Goal: Transaction & Acquisition: Purchase product/service

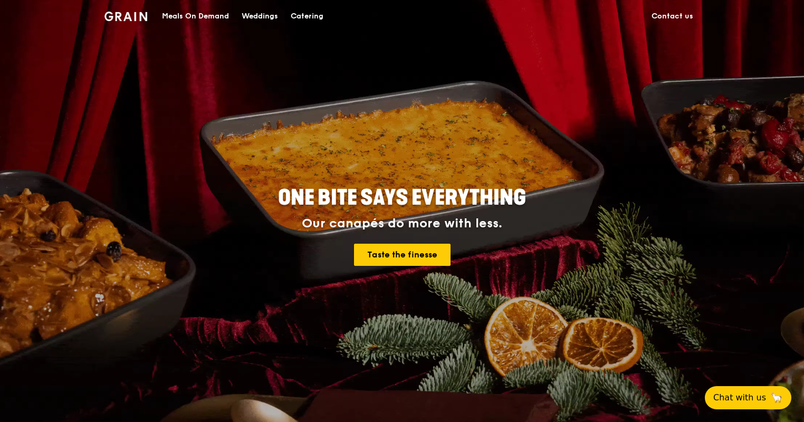
click at [317, 20] on div "Catering" at bounding box center [307, 17] width 33 height 32
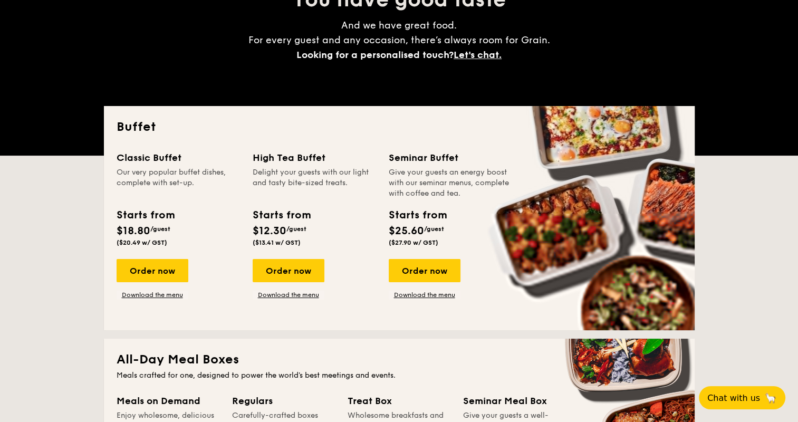
scroll to position [158, 0]
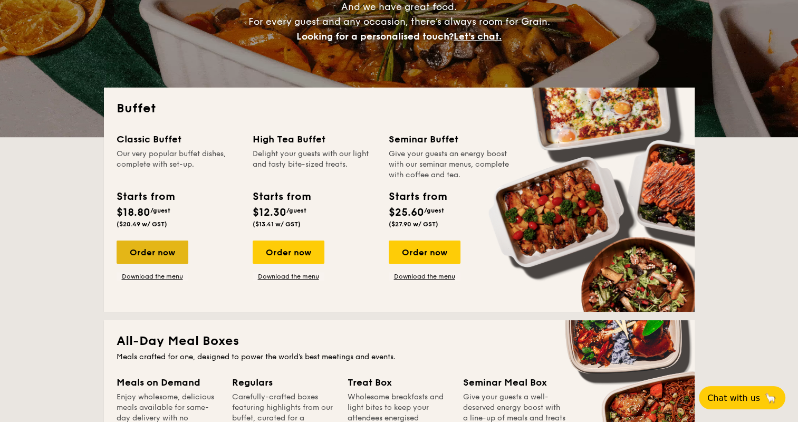
click at [151, 249] on div "Order now" at bounding box center [153, 252] width 72 height 23
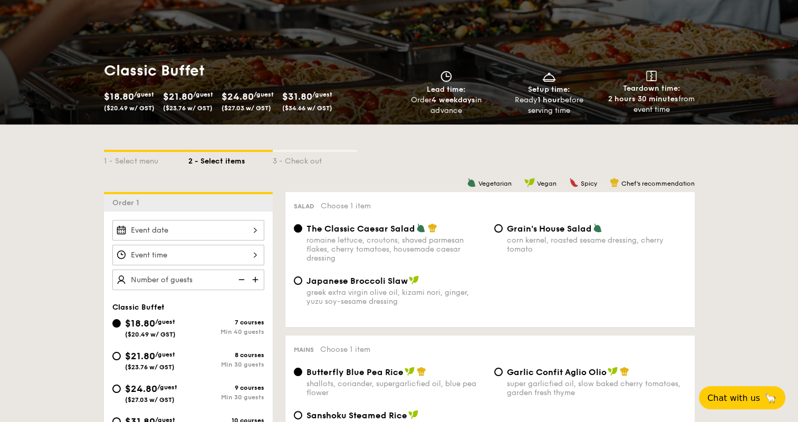
scroll to position [158, 0]
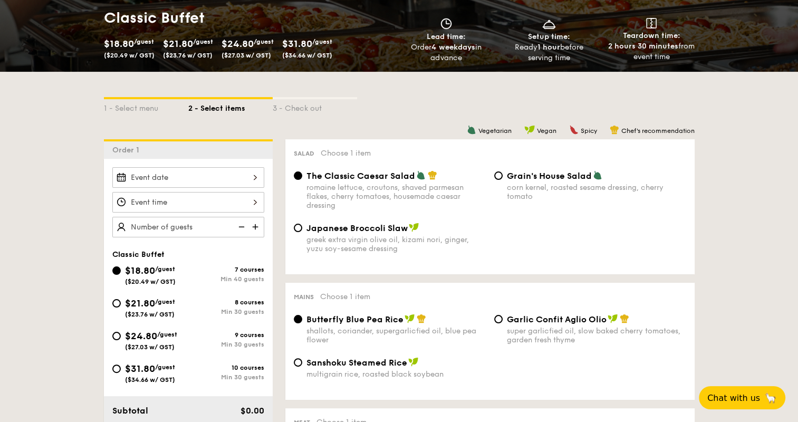
click at [255, 178] on div at bounding box center [188, 177] width 152 height 21
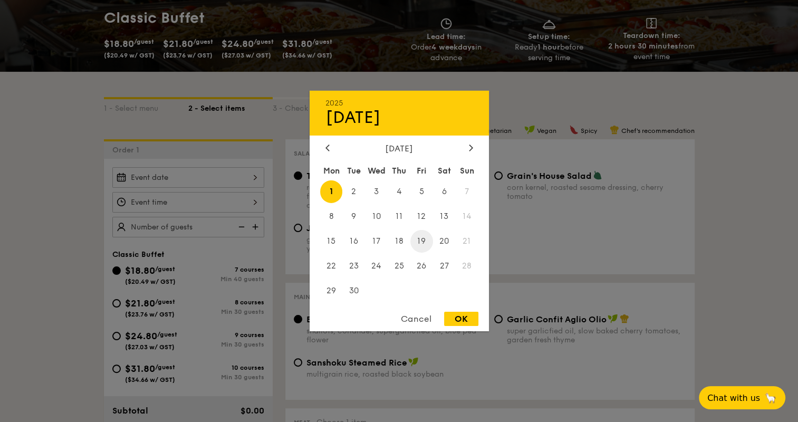
click at [418, 239] on span "19" at bounding box center [422, 241] width 23 height 23
click at [462, 325] on div "OK" at bounding box center [461, 319] width 34 height 14
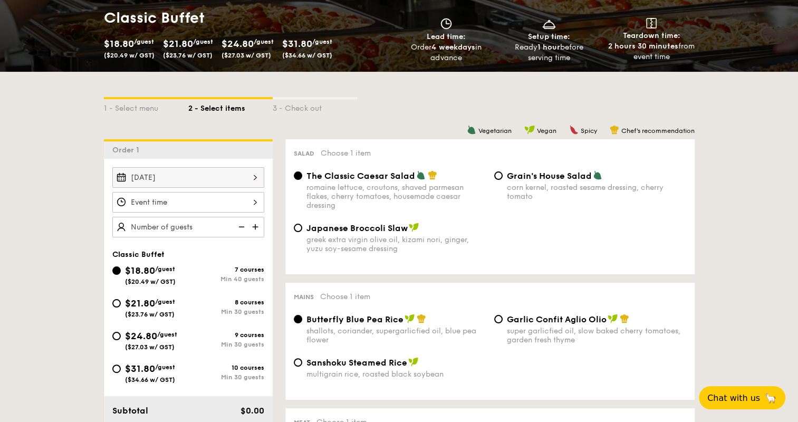
click at [251, 177] on div "[DATE]" at bounding box center [188, 177] width 152 height 21
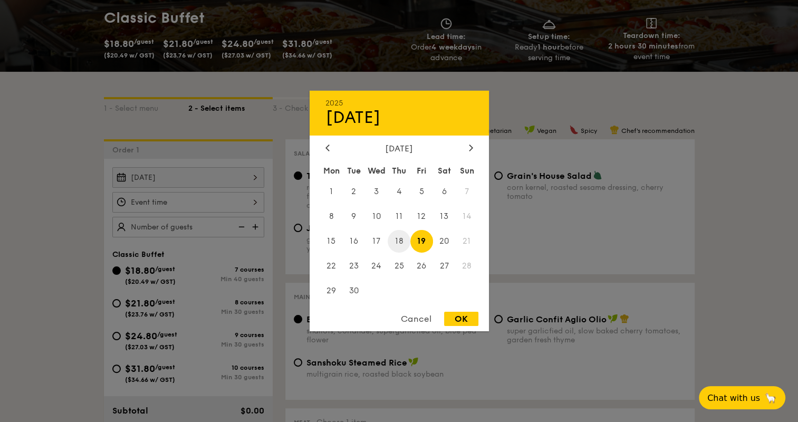
click at [401, 243] on span "18" at bounding box center [399, 241] width 23 height 23
click at [467, 319] on div "OK" at bounding box center [461, 319] width 34 height 14
type input "[DATE]"
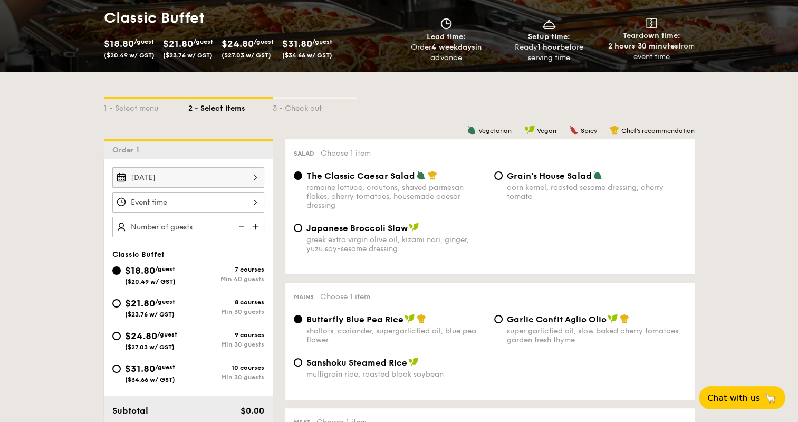
click at [157, 192] on div at bounding box center [188, 202] width 152 height 21
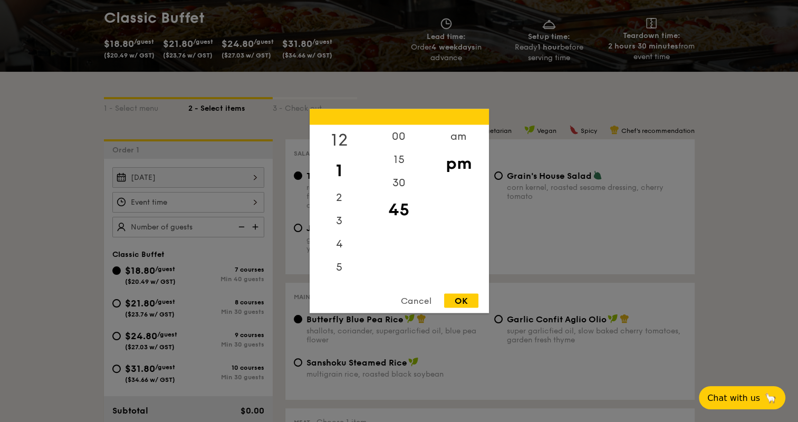
click at [344, 141] on div "12" at bounding box center [340, 140] width 60 height 31
click at [401, 140] on div "00" at bounding box center [399, 140] width 60 height 31
click at [464, 300] on div "OK" at bounding box center [461, 301] width 34 height 14
type input "12:00PM"
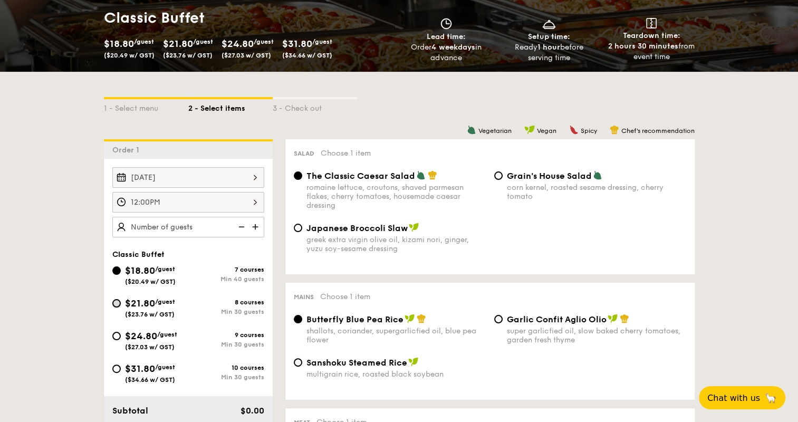
click at [120, 303] on input "$21.80 /guest ($23.76 w/ GST) 8 courses Min 30 guests" at bounding box center [116, 303] width 8 height 8
radio input "true"
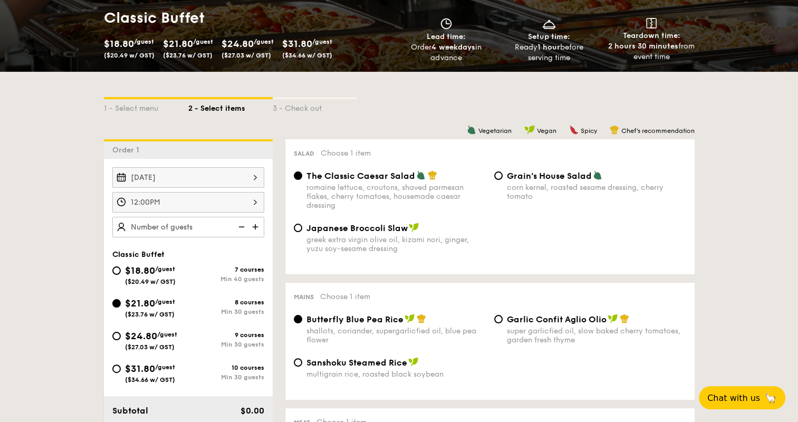
radio input "true"
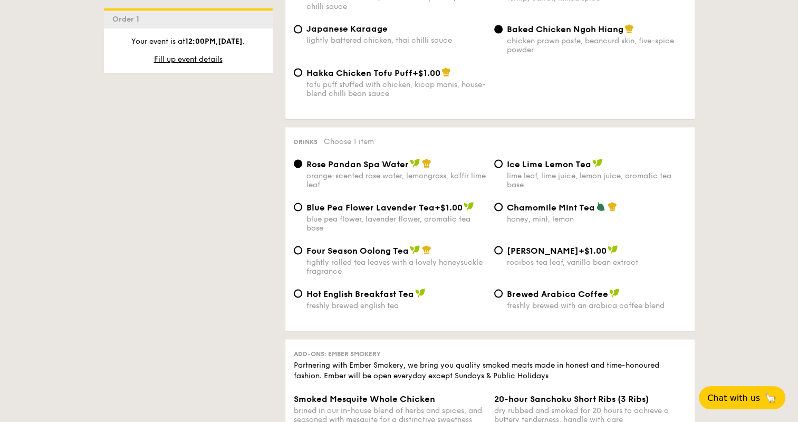
scroll to position [1953, 0]
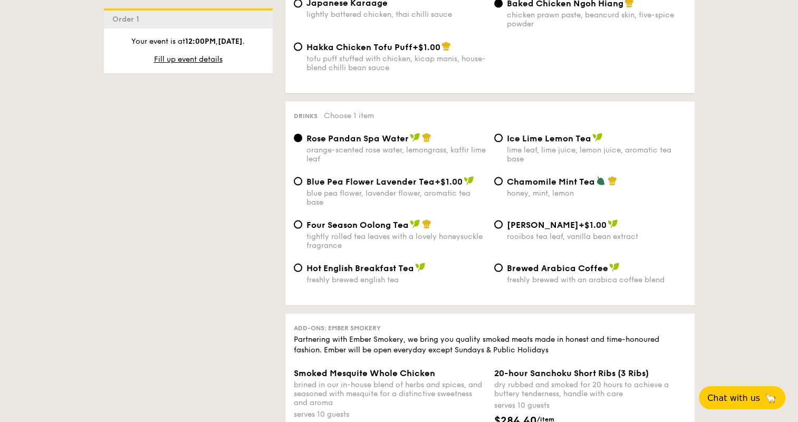
click at [501, 163] on div "Ice Lime Lemon Tea lime leaf, lime juice, lemon juice, aromatic tea base" at bounding box center [590, 147] width 201 height 31
click at [502, 160] on div "Ice Lime Lemon Tea lime leaf, lime juice, lemon juice, aromatic tea base" at bounding box center [590, 147] width 201 height 31
click at [494, 159] on div "Ice Lime Lemon Tea lime leaf, lime juice, lemon juice, aromatic tea base" at bounding box center [590, 147] width 201 height 31
click at [496, 142] on input "Ice Lime Lemon Tea lime leaf, lime juice, lemon juice, aromatic tea base" at bounding box center [498, 138] width 8 height 8
radio input "true"
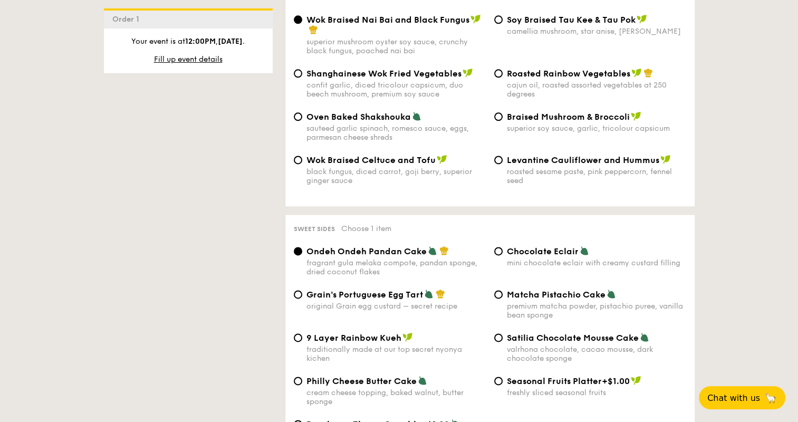
scroll to position [1425, 0]
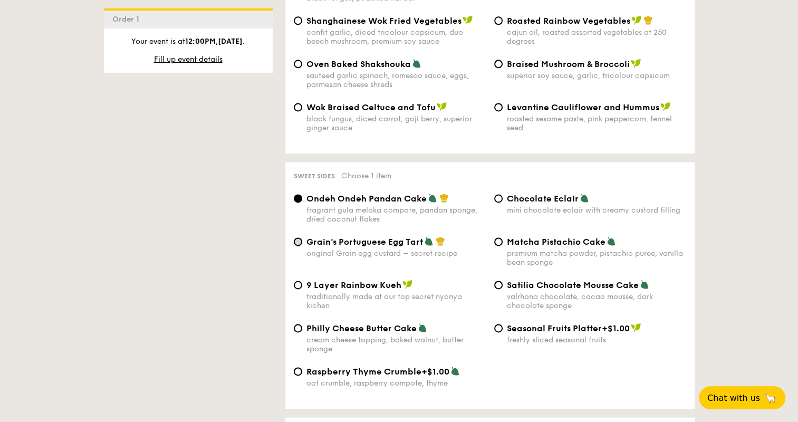
click at [302, 246] on input "Grain's Portuguese Egg Tart original Grain egg custard – secret recipe" at bounding box center [298, 241] width 8 height 8
radio input "true"
click at [499, 332] on input "Seasonal Fruits Platter +$1.00 freshly sliced seasonal fruits" at bounding box center [498, 328] width 8 height 8
radio input "true"
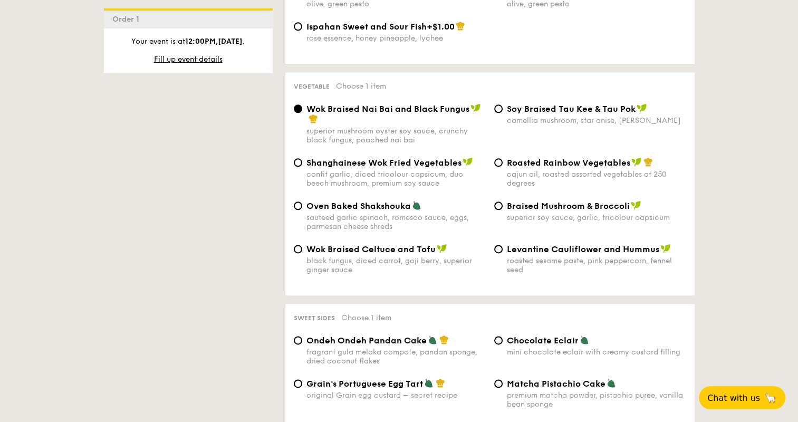
scroll to position [1267, 0]
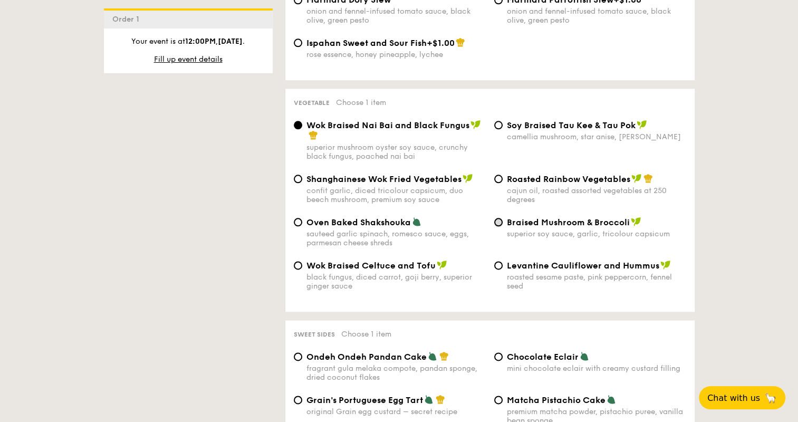
click at [500, 226] on input "Braised Mushroom & Broccoli superior soy sauce, garlic, tricolour capsicum" at bounding box center [498, 222] width 8 height 8
radio input "true"
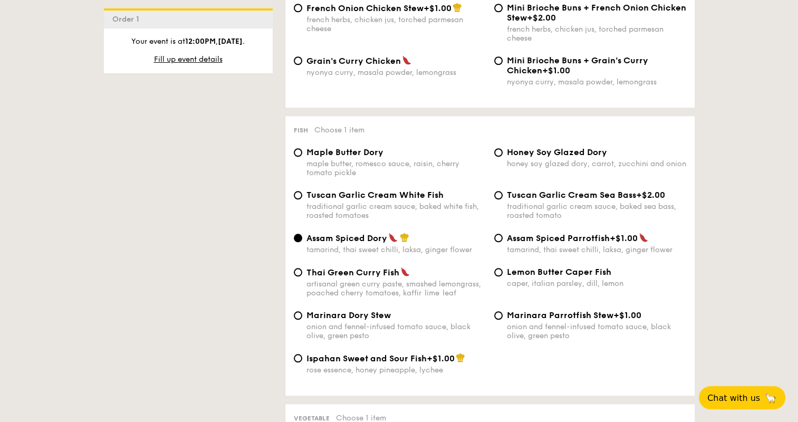
scroll to position [950, 0]
click at [498, 278] on input "Lemon Butter Caper Fish caper, italian parsley, dill, lemon" at bounding box center [498, 273] width 8 height 8
radio input "true"
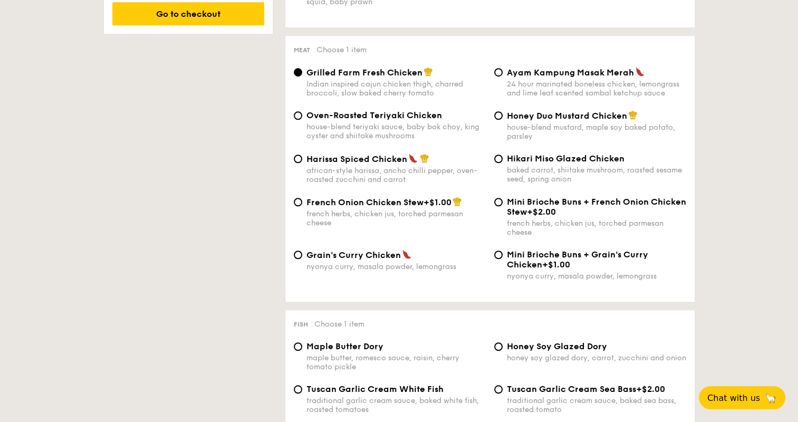
scroll to position [739, 0]
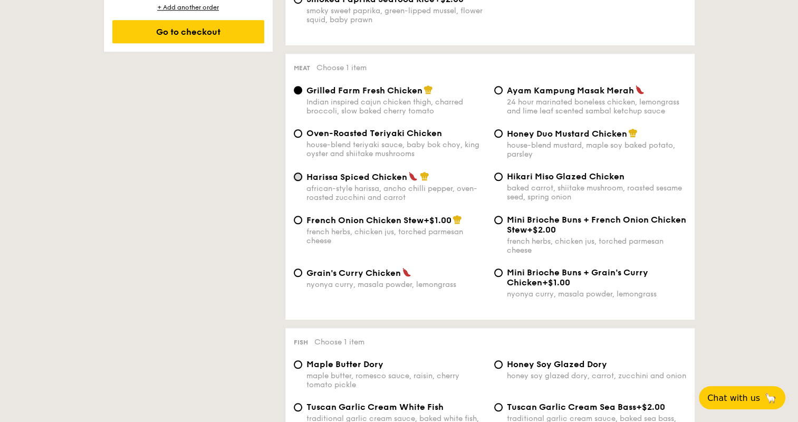
click at [294, 181] on input "Harissa Spiced Chicken african-style harissa, ancho chilli pepper, oven-roasted…" at bounding box center [298, 177] width 8 height 8
radio input "true"
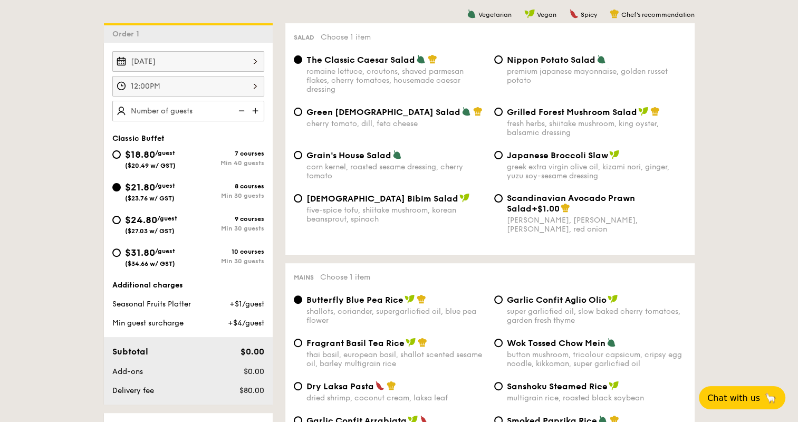
scroll to position [264, 0]
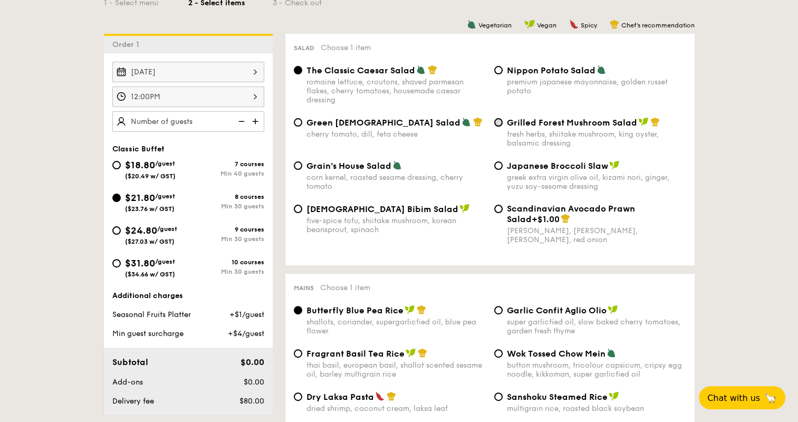
click at [497, 126] on input "Grilled Forest Mushroom Salad fresh herbs, shiitake mushroom, king oyster, bals…" at bounding box center [498, 122] width 8 height 8
radio input "true"
click at [120, 167] on div "$18.80 /guest ($20.49 w/ GST)" at bounding box center [150, 169] width 76 height 22
click at [120, 167] on input "$18.80 /guest ($20.49 w/ GST) 7 courses Min 40 guests" at bounding box center [116, 165] width 8 height 8
radio input "true"
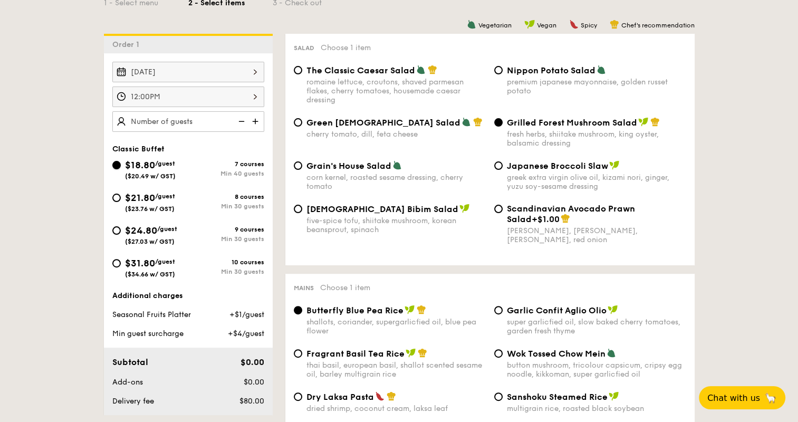
radio input "true"
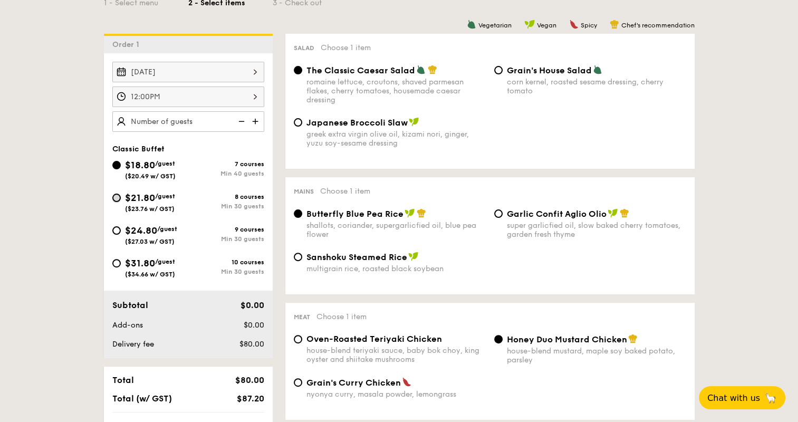
click at [113, 199] on input "$21.80 /guest ($23.76 w/ GST) 8 courses Min 30 guests" at bounding box center [116, 198] width 8 height 8
radio input "true"
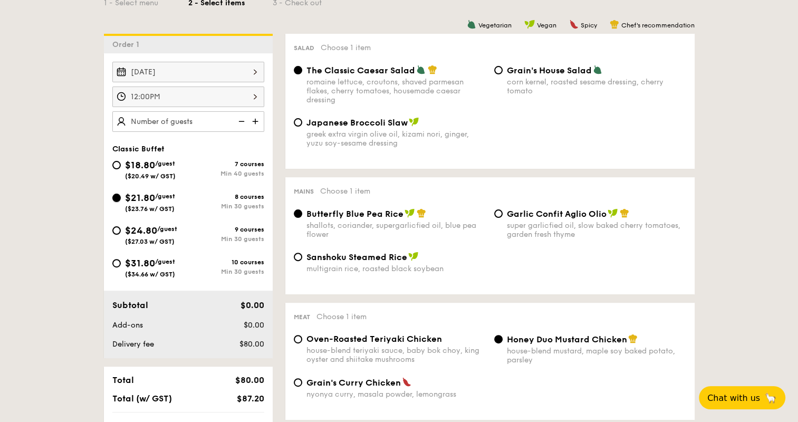
radio input "true"
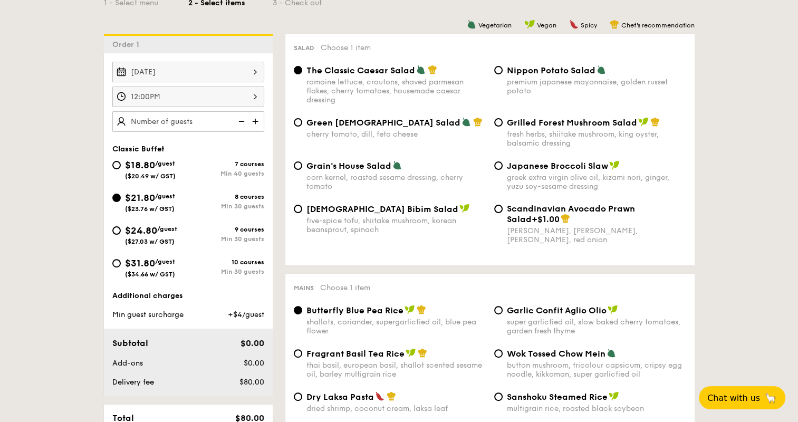
click at [125, 160] on span "$18.80" at bounding box center [140, 165] width 30 height 12
click at [121, 161] on input "$18.80 /guest ($20.49 w/ GST) 7 courses Min 40 guests" at bounding box center [116, 165] width 8 height 8
radio input "true"
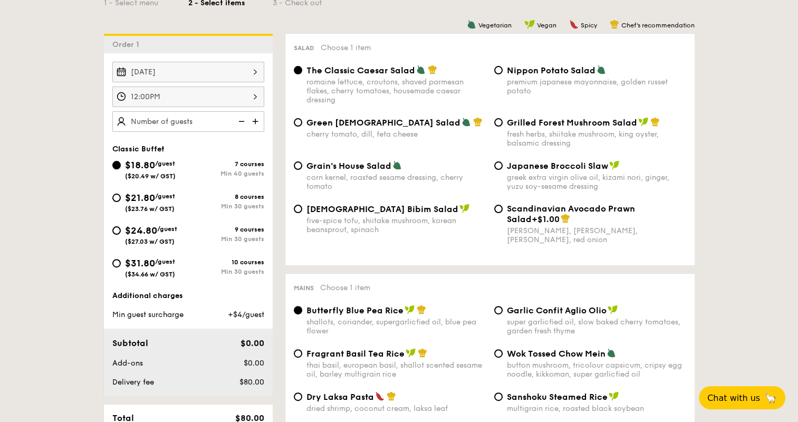
radio input "true"
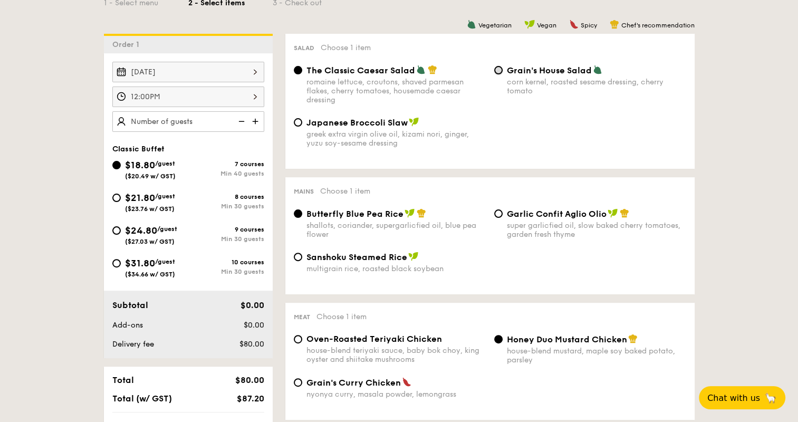
click at [497, 72] on input "Grain's House Salad corn kernel, roasted sesame dressing, cherry tomato" at bounding box center [498, 70] width 8 height 8
radio input "true"
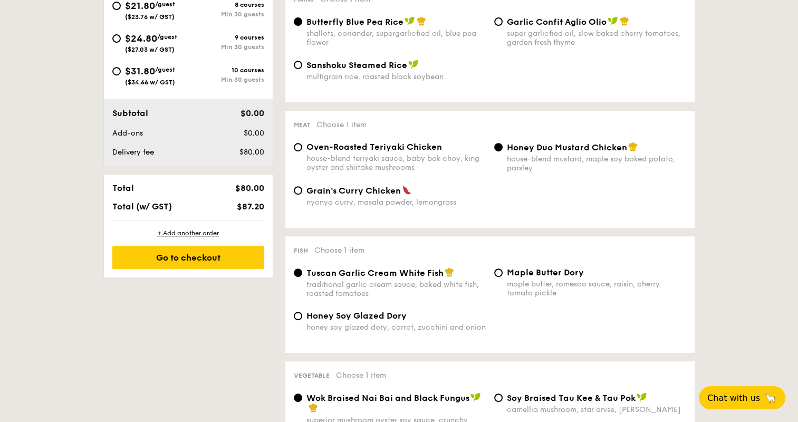
scroll to position [475, 0]
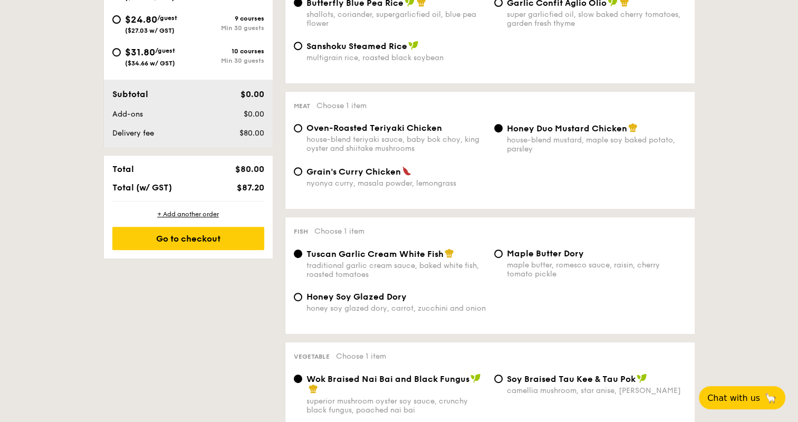
click at [357, 175] on span "Grain's Curry Chicken" at bounding box center [354, 172] width 94 height 10
click at [302, 175] on input "Grain's [PERSON_NAME] Chicken nyonya [PERSON_NAME], masala powder, lemongrass" at bounding box center [298, 171] width 8 height 8
radio input "true"
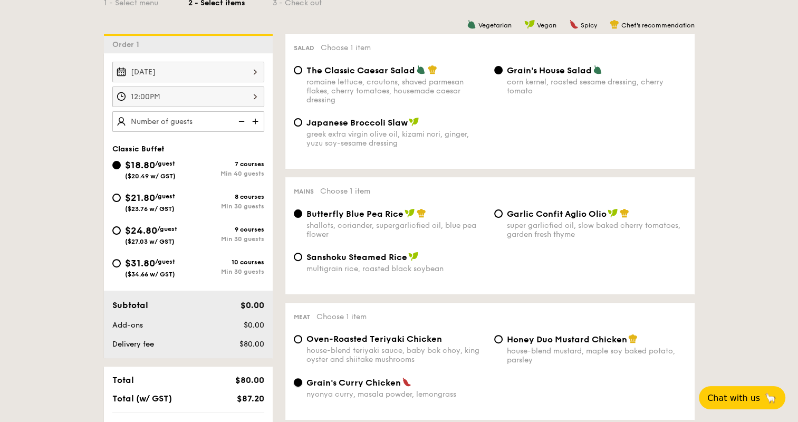
scroll to position [158, 0]
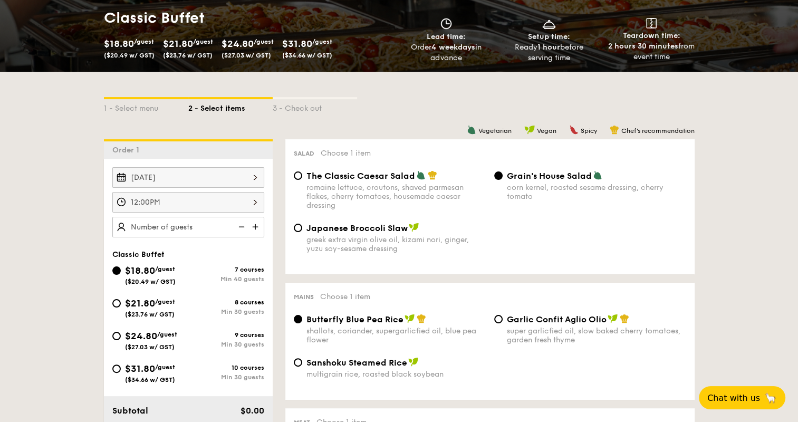
click at [128, 298] on span "$21.80" at bounding box center [140, 304] width 30 height 12
click at [121, 299] on input "$21.80 /guest ($23.76 w/ GST) 8 courses Min 30 guests" at bounding box center [116, 303] width 8 height 8
radio input "true"
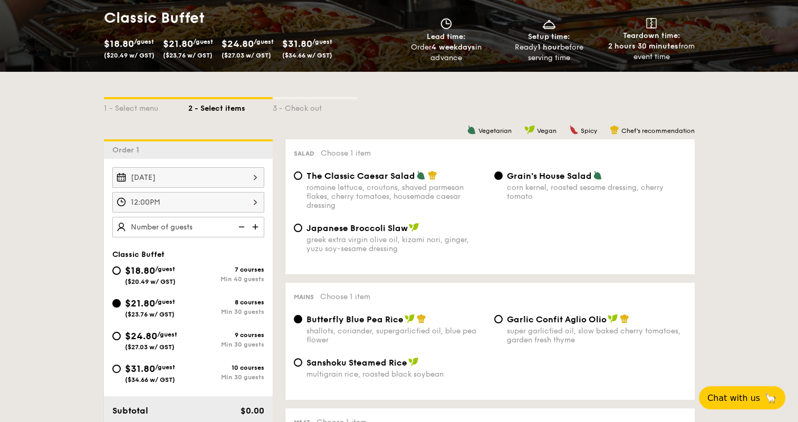
radio input "true"
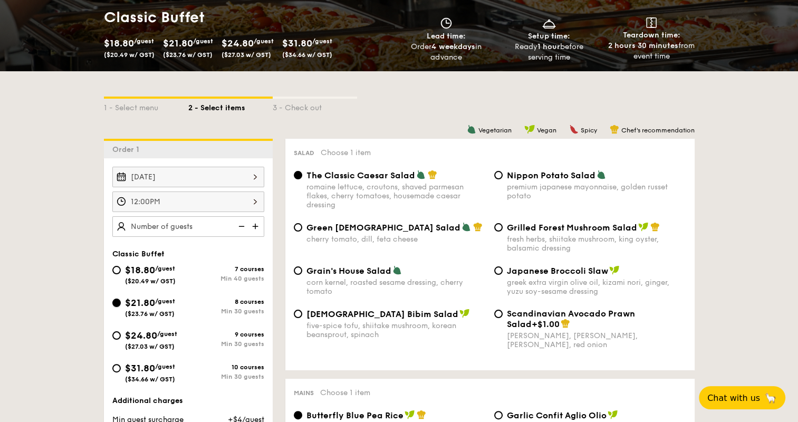
scroll to position [264, 0]
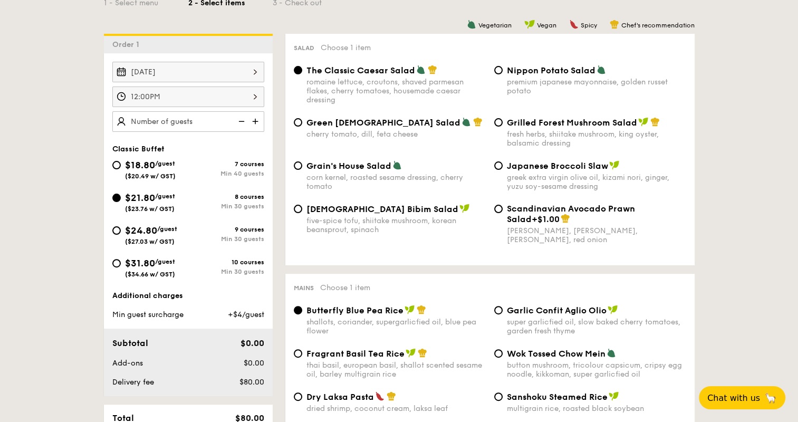
click at [505, 121] on div "Grilled Forest Mushroom Salad fresh herbs, shiitake mushroom, king oyster, bals…" at bounding box center [590, 132] width 201 height 31
click at [501, 125] on input "Grilled Forest Mushroom Salad fresh herbs, shiitake mushroom, king oyster, bals…" at bounding box center [498, 122] width 8 height 8
radio input "true"
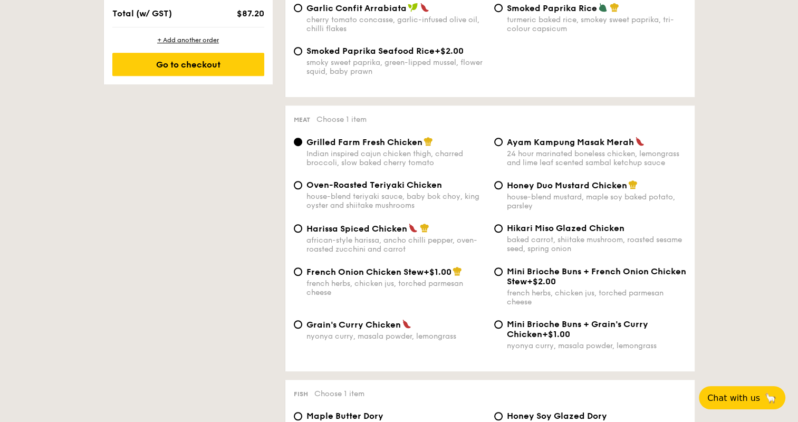
scroll to position [739, 0]
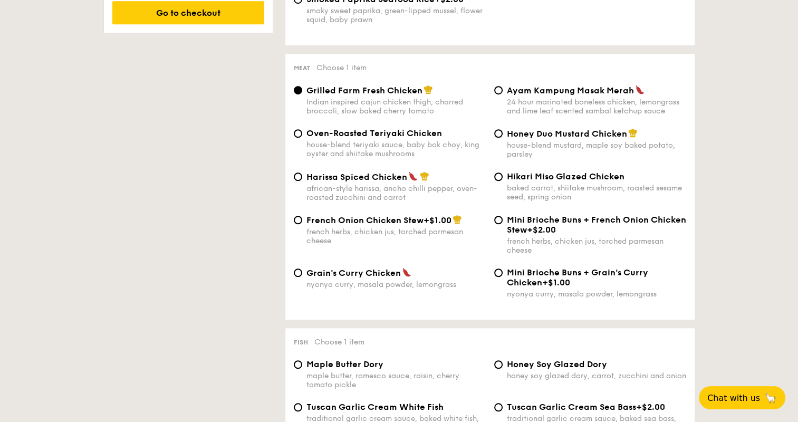
click at [364, 278] on span "Grain's Curry Chicken" at bounding box center [354, 273] width 94 height 10
click at [302, 277] on input "Grain's [PERSON_NAME] Chicken nyonya [PERSON_NAME], masala powder, lemongrass" at bounding box center [298, 273] width 8 height 8
radio input "true"
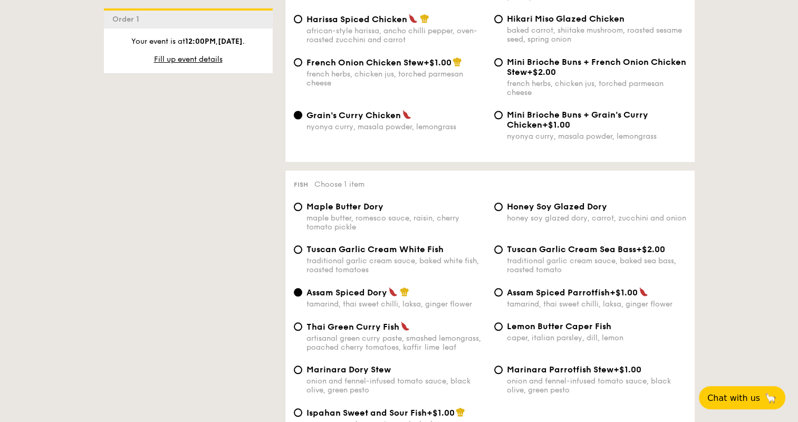
scroll to position [1055, 0]
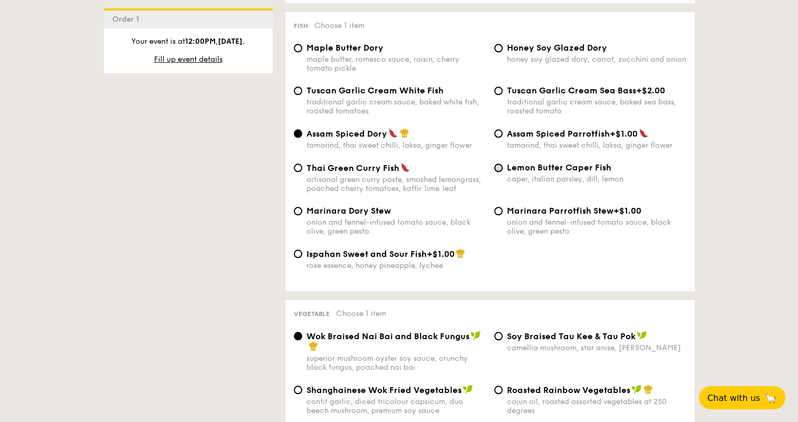
click at [502, 172] on input "Lemon Butter Caper Fish caper, italian parsley, dill, lemon" at bounding box center [498, 168] width 8 height 8
radio input "true"
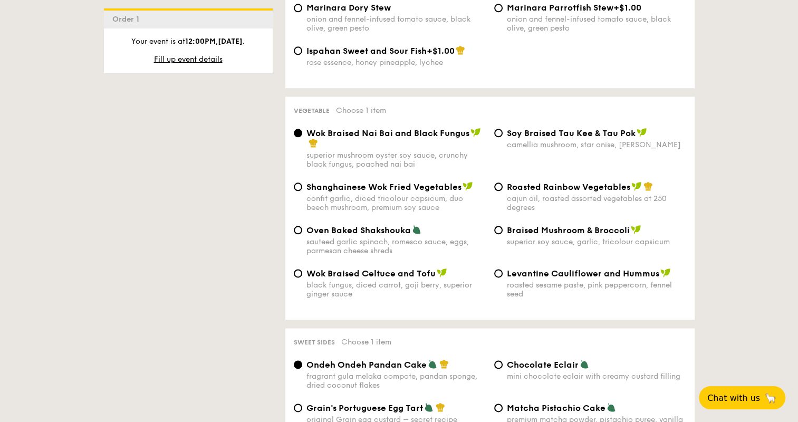
scroll to position [1319, 0]
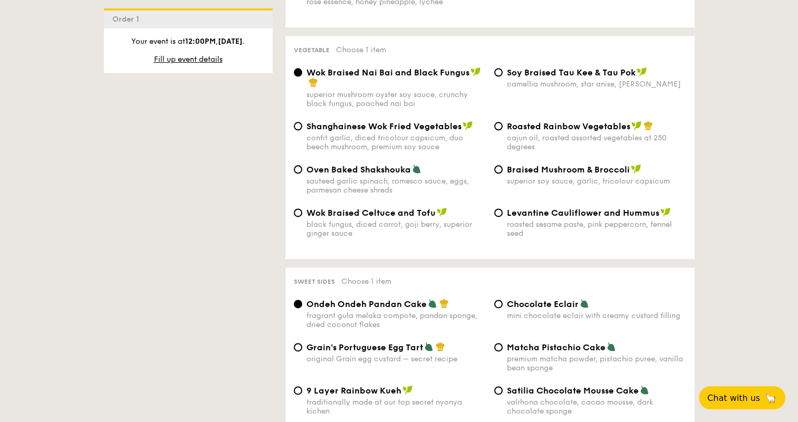
click at [508, 175] on span "Braised Mushroom & Broccoli" at bounding box center [568, 170] width 123 height 10
click at [503, 174] on input "Braised Mushroom & Broccoli superior soy sauce, garlic, tricolour capsicum" at bounding box center [498, 169] width 8 height 8
radio input "true"
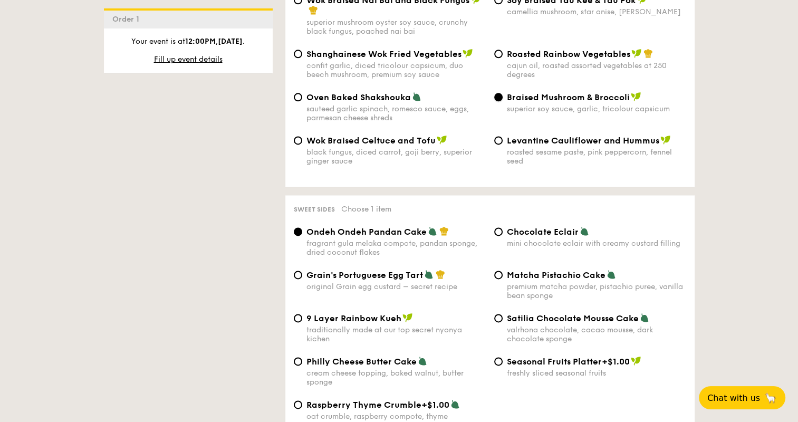
scroll to position [1478, 0]
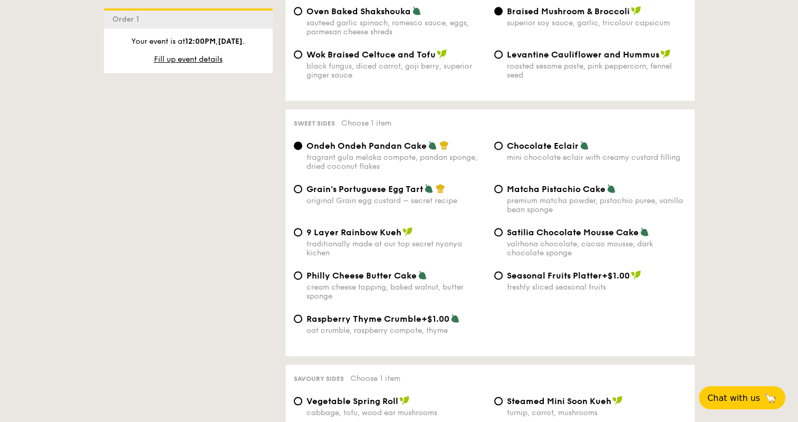
click at [557, 194] on span "Matcha Pistachio Cake" at bounding box center [556, 189] width 99 height 10
click at [503, 193] on input "Matcha Pistachio Cake premium matcha powder, pistachio puree, vanilla bean spon…" at bounding box center [498, 189] width 8 height 8
radio input "true"
click at [527, 281] on span "Seasonal Fruits Platter" at bounding box center [554, 276] width 95 height 10
click at [503, 280] on input "Seasonal Fruits Platter +$1.00 freshly sliced seasonal fruits" at bounding box center [498, 275] width 8 height 8
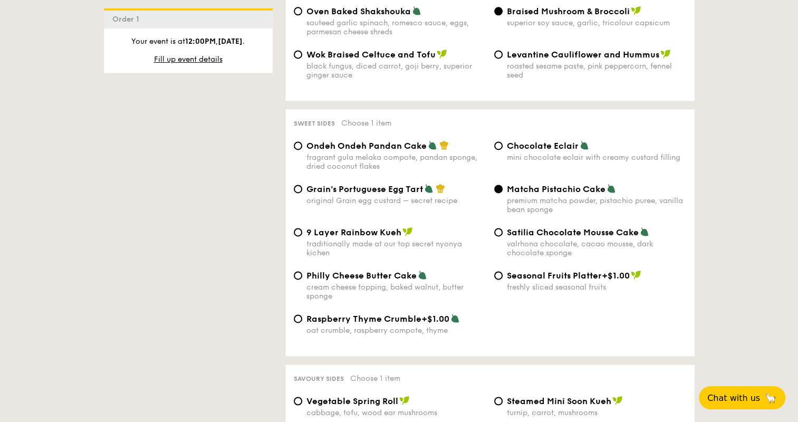
radio input "true"
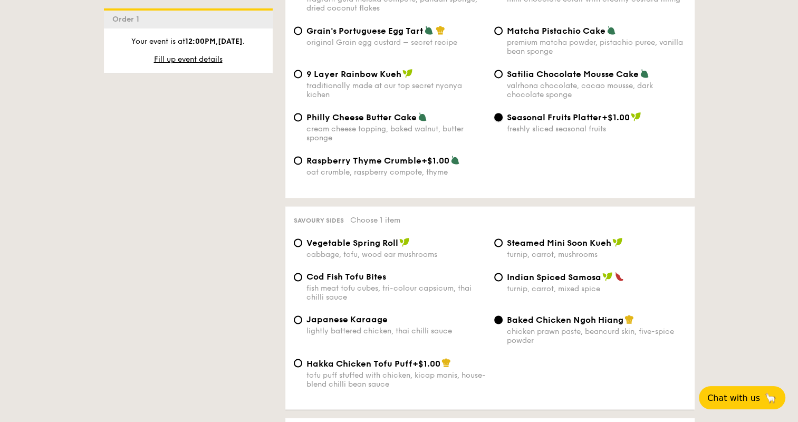
scroll to position [1794, 0]
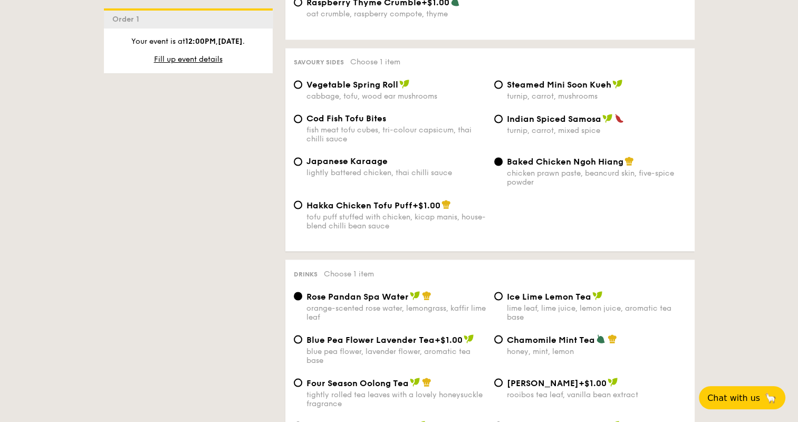
click at [546, 124] on span "Indian Spiced Samosa" at bounding box center [554, 119] width 94 height 10
click at [503, 123] on input "Indian Spiced Samosa turnip, carrot, mixed spice" at bounding box center [498, 119] width 8 height 8
radio input "true"
click at [592, 90] on span "Steamed Mini Soon Kueh" at bounding box center [559, 85] width 104 height 10
click at [503, 89] on input "Steamed Mini Soon Kueh turnip, carrot, mushrooms" at bounding box center [498, 84] width 8 height 8
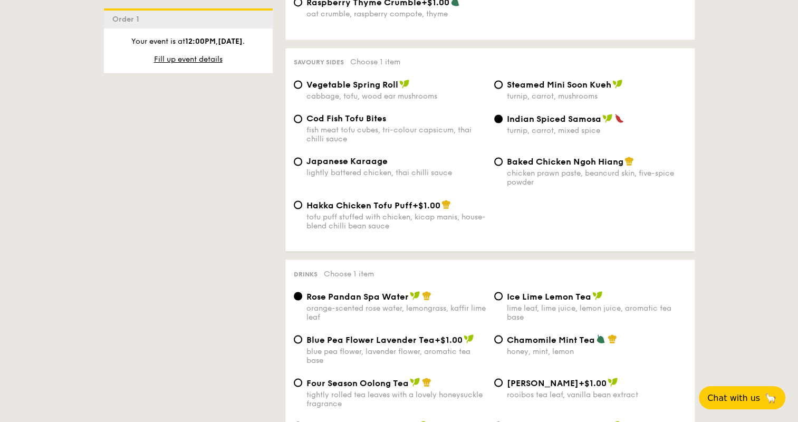
radio input "true"
click at [363, 101] on div "cabbage, tofu, wood ear mushrooms" at bounding box center [396, 96] width 179 height 9
click at [302, 89] on input "Vegetable Spring Roll cabbage, tofu, wood ear mushrooms" at bounding box center [298, 84] width 8 height 8
radio input "true"
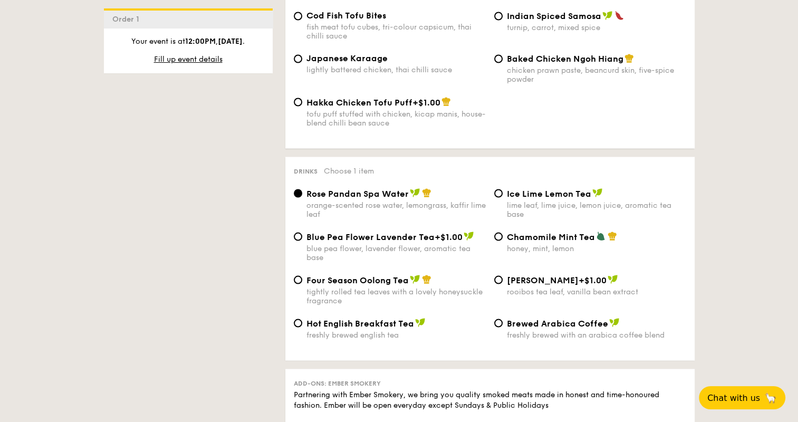
scroll to position [1953, 0]
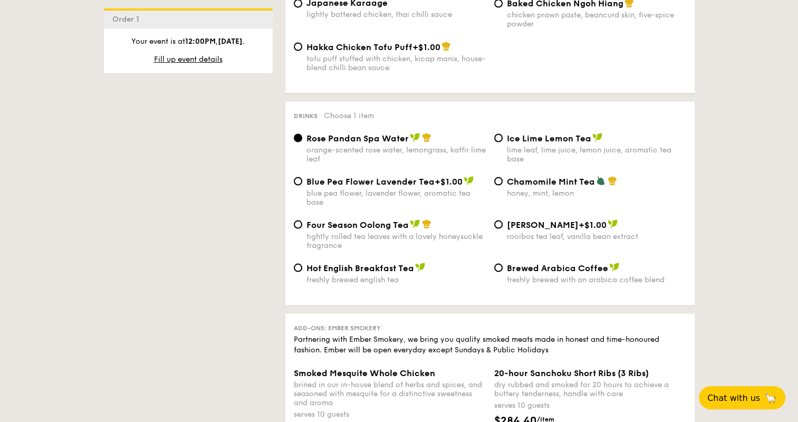
click at [541, 143] on span "Ice Lime Lemon Tea" at bounding box center [549, 138] width 84 height 10
click at [503, 142] on input "Ice Lime Lemon Tea lime leaf, lime juice, lemon juice, aromatic tea base" at bounding box center [498, 138] width 8 height 8
radio input "true"
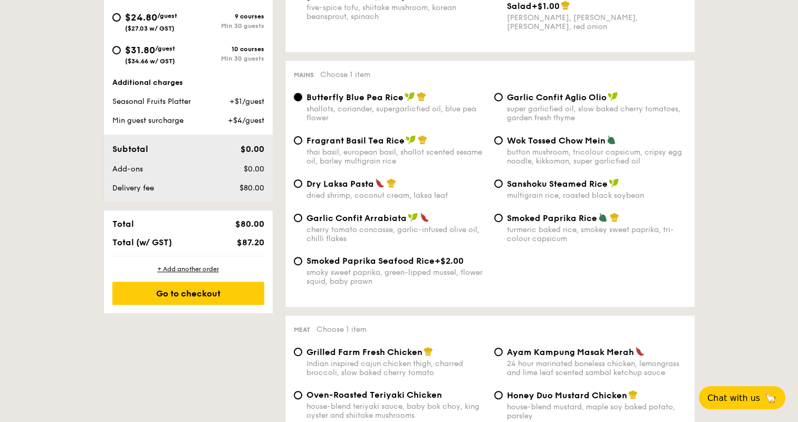
scroll to position [475, 0]
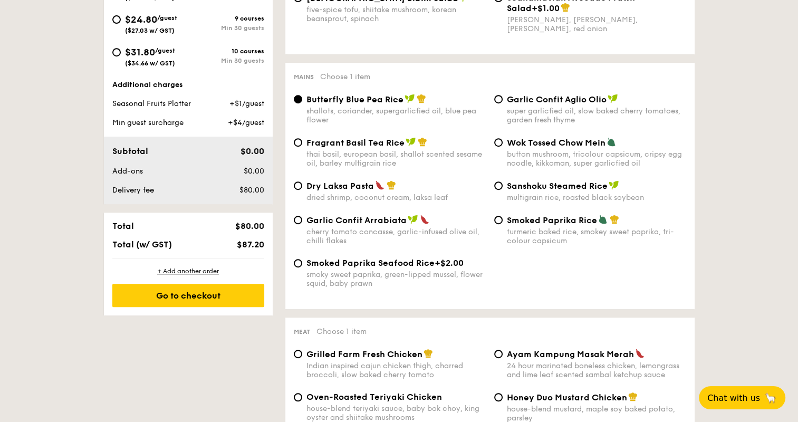
click at [563, 202] on div "multigrain rice, roasted black soybean" at bounding box center [596, 197] width 179 height 9
click at [503, 190] on input "Sanshoku Steamed Rice multigrain rice, roasted black soybean" at bounding box center [498, 186] width 8 height 8
radio input "true"
click at [595, 232] on div "Smoked Paprika Rice turmeric baked [PERSON_NAME] sweet paprika, tri-colour caps…" at bounding box center [596, 230] width 179 height 31
click at [503, 224] on input "Smoked Paprika Rice turmeric baked [PERSON_NAME] sweet paprika, tri-colour caps…" at bounding box center [498, 220] width 8 height 8
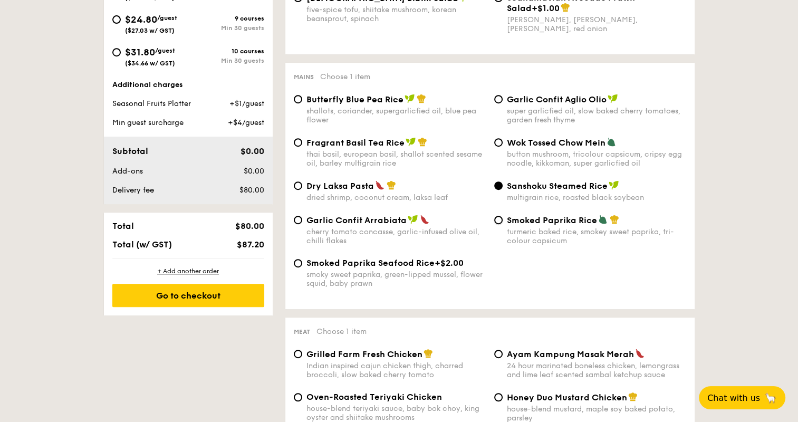
radio input "true"
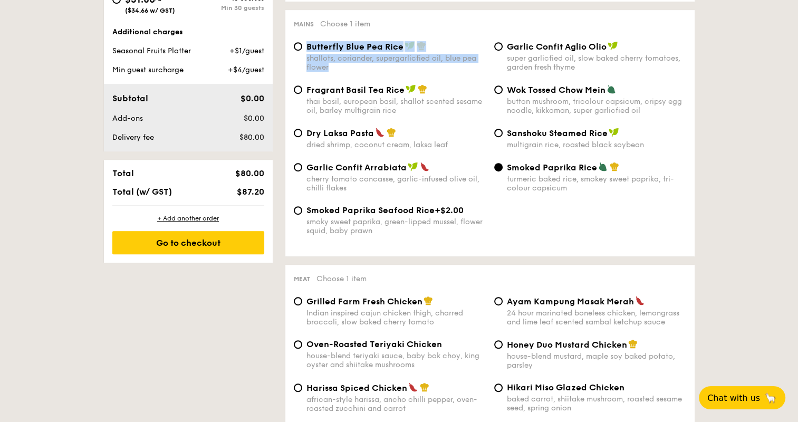
drag, startPoint x: 340, startPoint y: 72, endPoint x: 302, endPoint y: 73, distance: 37.5
click at [302, 72] on label "Butterfly Blue Pea Rice shallots, coriander, supergarlicfied oil, blue pea flow…" at bounding box center [390, 67] width 192 height 10
copy div "Butterfly Blue Pea Rice shallots, coriander, supergarlicfied oil, blue pea flow…"
click at [308, 50] on span "Butterfly Blue Pea Rice" at bounding box center [355, 47] width 97 height 10
click at [302, 50] on input "Butterfly Blue Pea Rice shallots, coriander, supergarlicfied oil, blue pea flow…" at bounding box center [298, 46] width 8 height 8
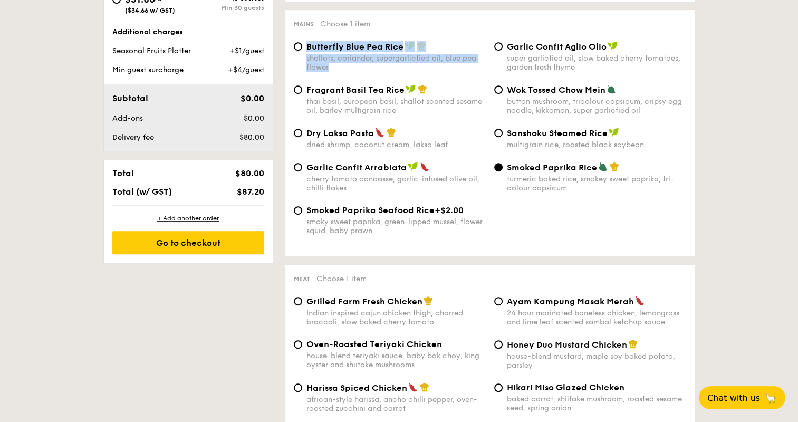
radio input "true"
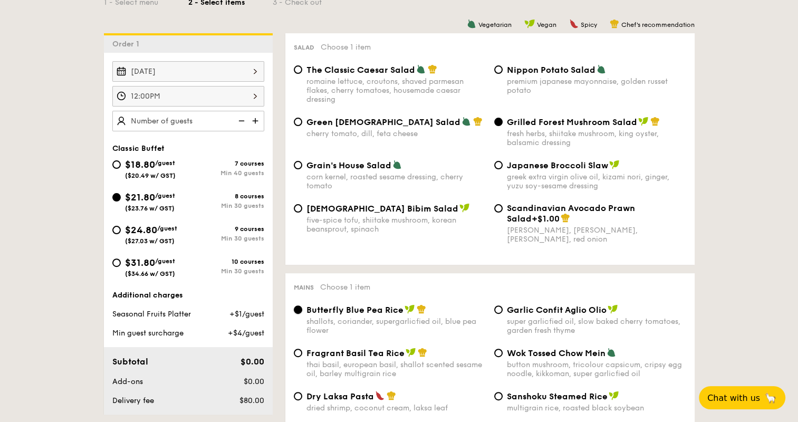
scroll to position [264, 0]
type input "4"
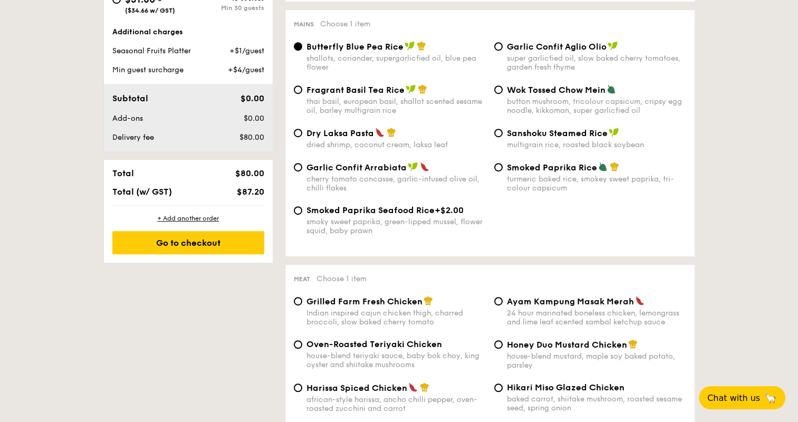
scroll to position [545, 0]
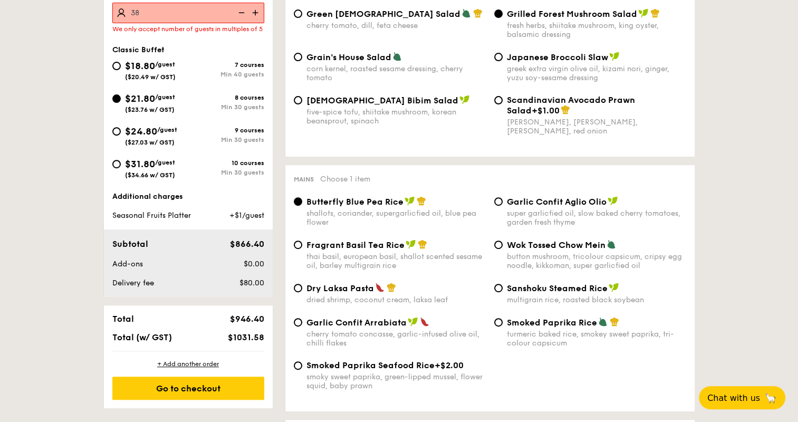
scroll to position [334, 0]
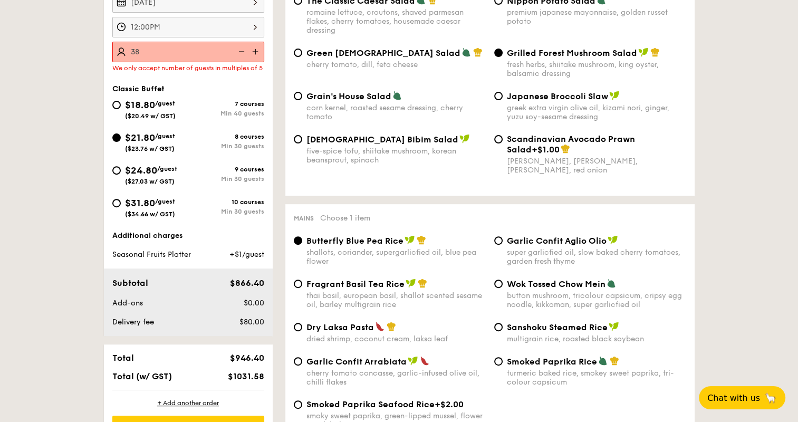
click at [253, 47] on img at bounding box center [257, 52] width 16 height 20
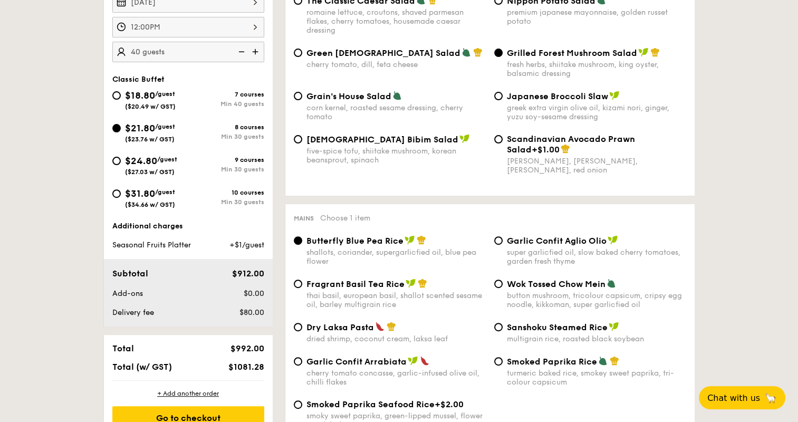
click at [253, 47] on img at bounding box center [257, 52] width 16 height 20
click at [239, 46] on img at bounding box center [241, 52] width 16 height 20
click at [241, 49] on img at bounding box center [241, 52] width 16 height 20
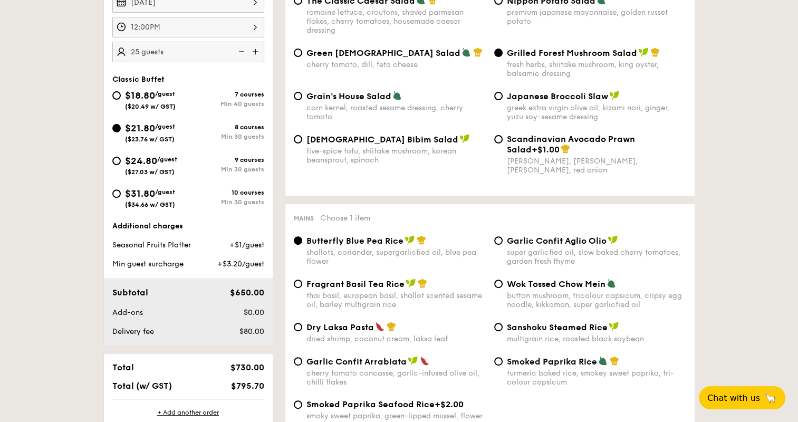
click at [254, 49] on img at bounding box center [257, 52] width 16 height 20
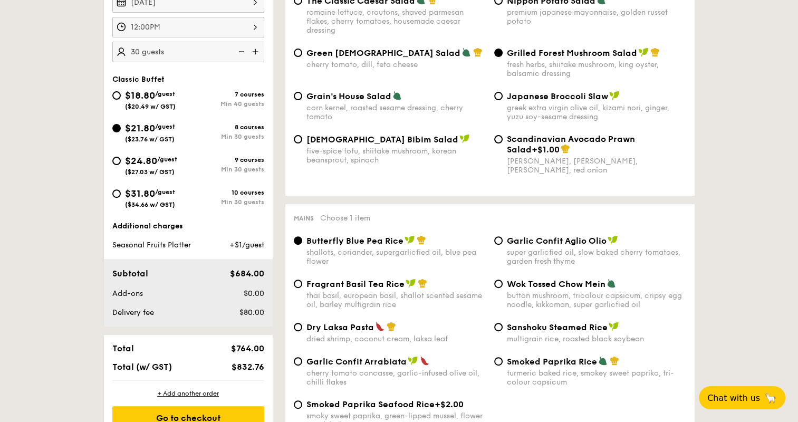
click at [254, 49] on img at bounding box center [257, 52] width 16 height 20
type input "35 guests"
click at [139, 161] on span "$24.80" at bounding box center [141, 161] width 32 height 12
click at [121, 161] on input "$24.80 /guest ($27.03 w/ GST) 9 courses Min 30 guests" at bounding box center [116, 161] width 8 height 8
radio input "true"
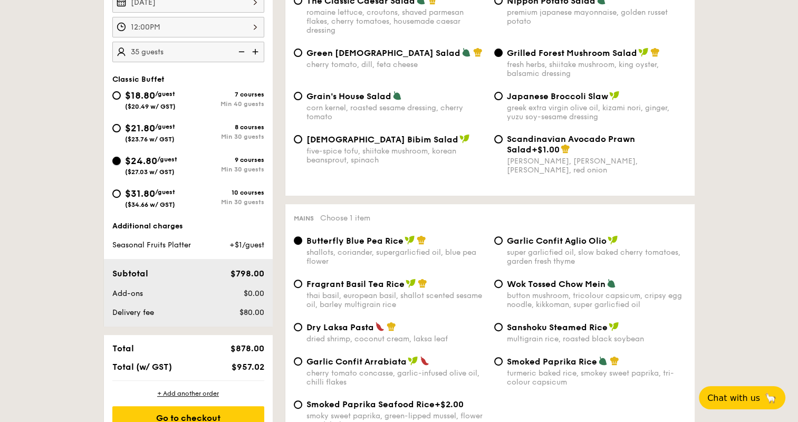
radio input "true"
radio input "false"
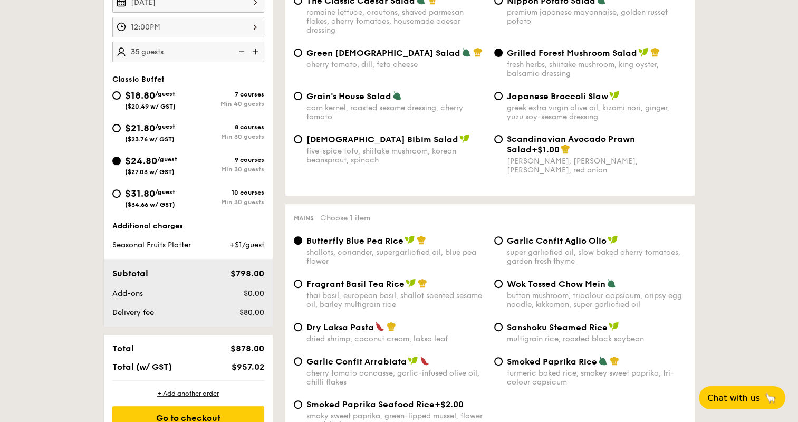
radio input "true"
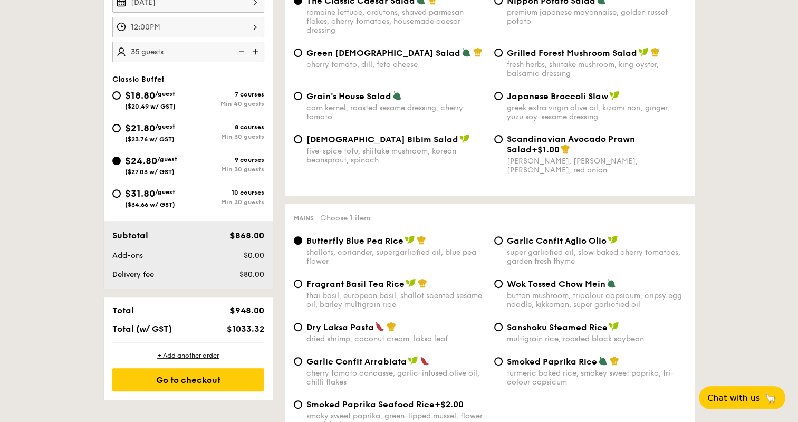
click at [149, 129] on span "$21.80" at bounding box center [140, 128] width 30 height 12
click at [121, 129] on input "$21.80 /guest ($23.76 w/ GST) 8 courses Min 30 guests" at bounding box center [116, 128] width 8 height 8
radio input "true"
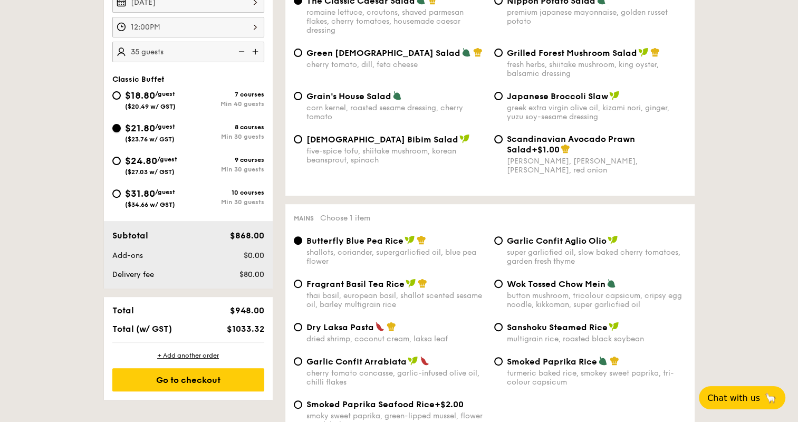
radio input "true"
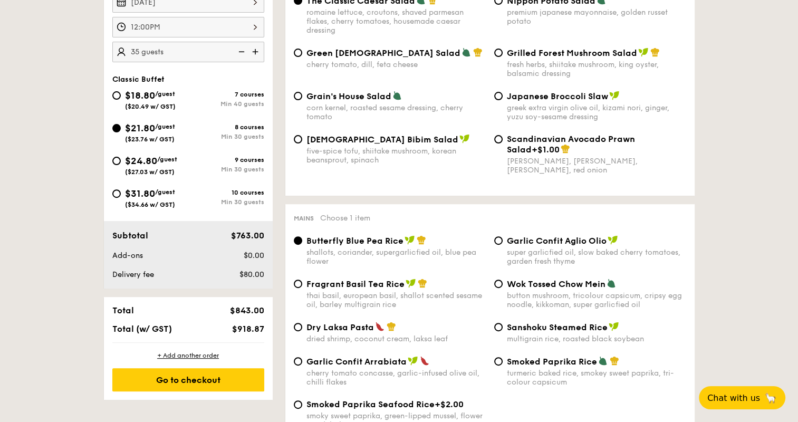
click at [138, 161] on span "$24.80" at bounding box center [141, 161] width 32 height 12
click at [121, 161] on input "$24.80 /guest ($27.03 w/ GST) 9 courses Min 30 guests" at bounding box center [116, 161] width 8 height 8
radio input "true"
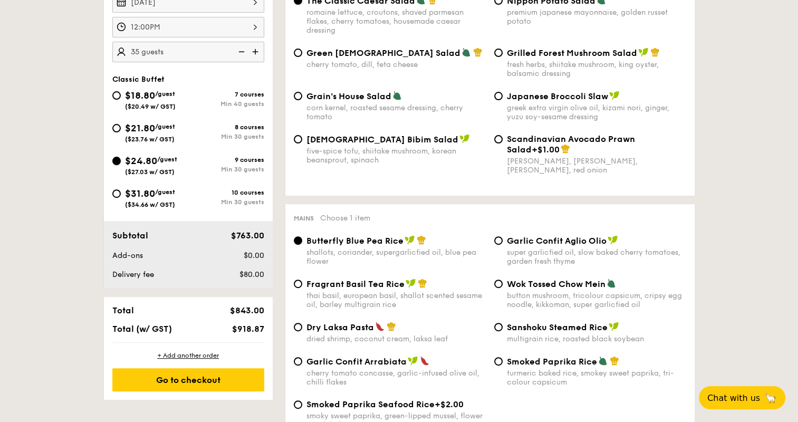
radio input "true"
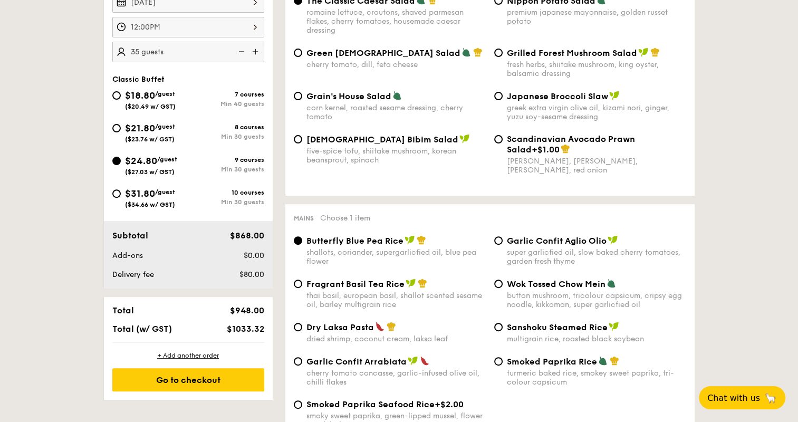
click at [144, 126] on span "$21.80" at bounding box center [140, 128] width 30 height 12
click at [121, 126] on input "$21.80 /guest ($23.76 w/ GST) 8 courses Min 30 guests" at bounding box center [116, 128] width 8 height 8
radio input "true"
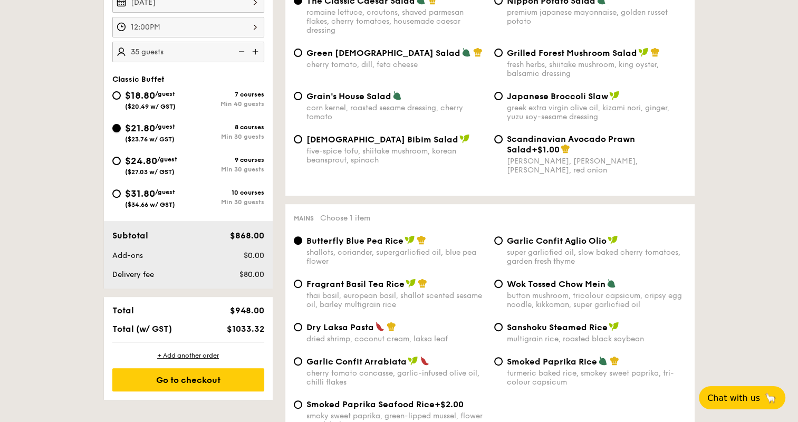
radio input "true"
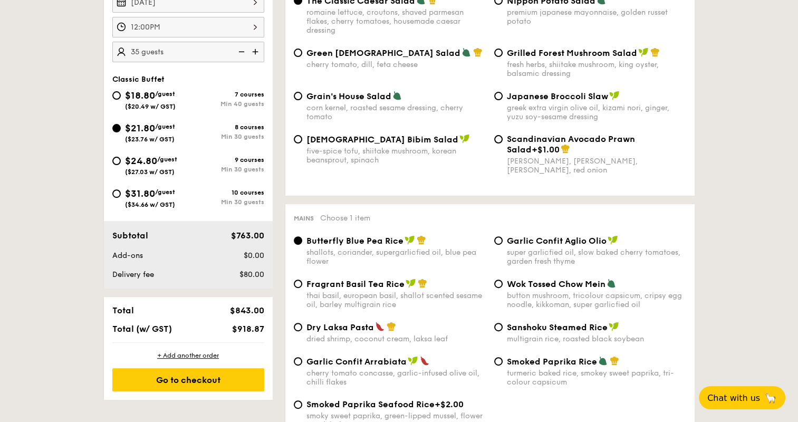
click at [147, 161] on span "$24.80" at bounding box center [141, 161] width 32 height 12
click at [121, 161] on input "$24.80 /guest ($27.03 w/ GST) 9 courses Min 30 guests" at bounding box center [116, 161] width 8 height 8
radio input "true"
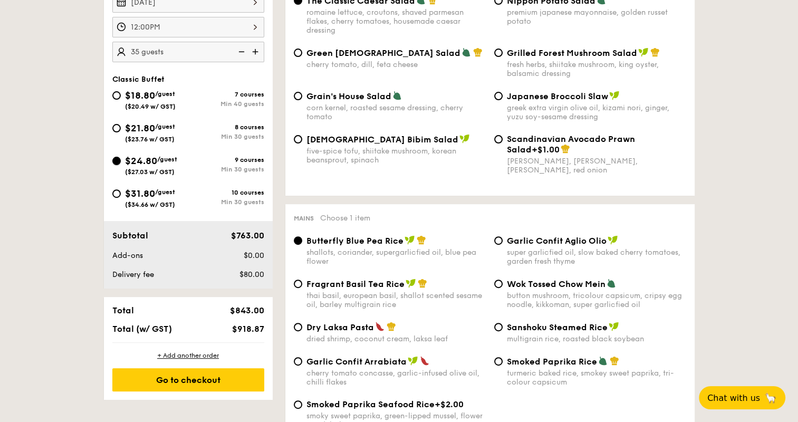
radio input "true"
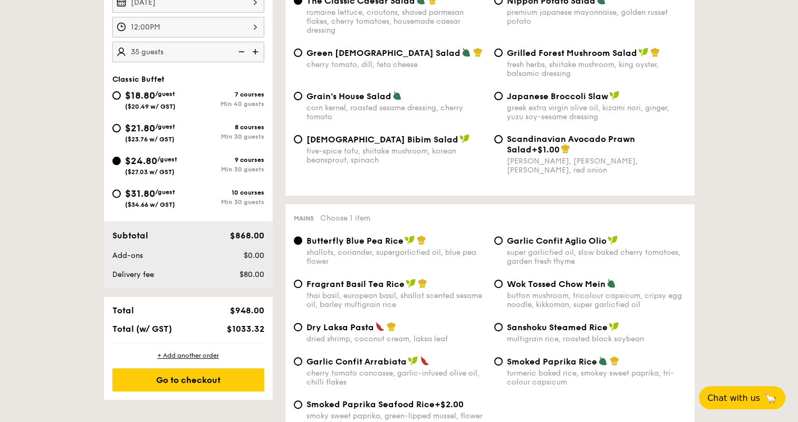
click at [124, 127] on div "$21.80 /guest ($23.76 w/ GST)" at bounding box center [150, 132] width 76 height 22
click at [121, 127] on input "$21.80 /guest ($23.76 w/ GST) 8 courses Min 30 guests" at bounding box center [116, 128] width 8 height 8
radio input "true"
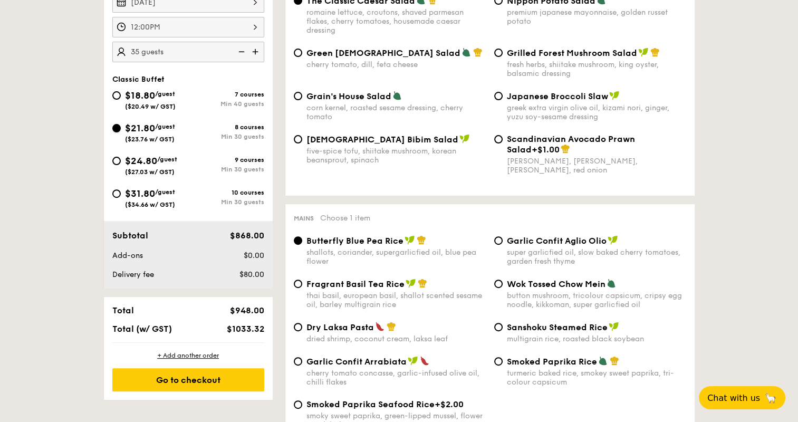
radio input "true"
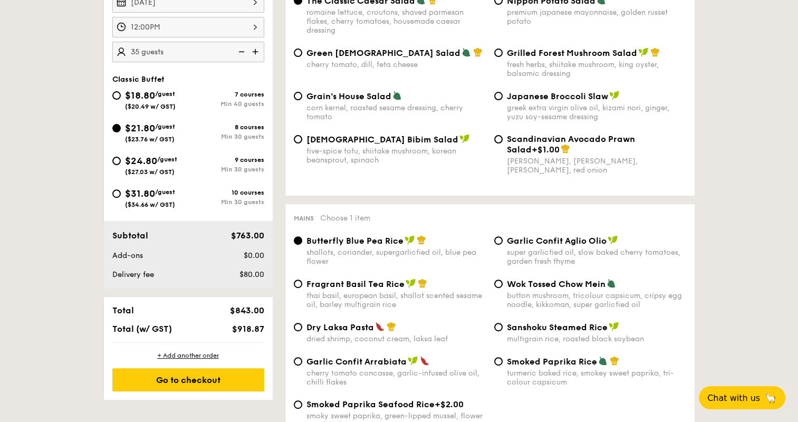
click at [128, 158] on span "$24.80" at bounding box center [141, 161] width 32 height 12
click at [121, 158] on input "$24.80 /guest ($27.03 w/ GST) 9 courses Min 30 guests" at bounding box center [116, 161] width 8 height 8
radio input "true"
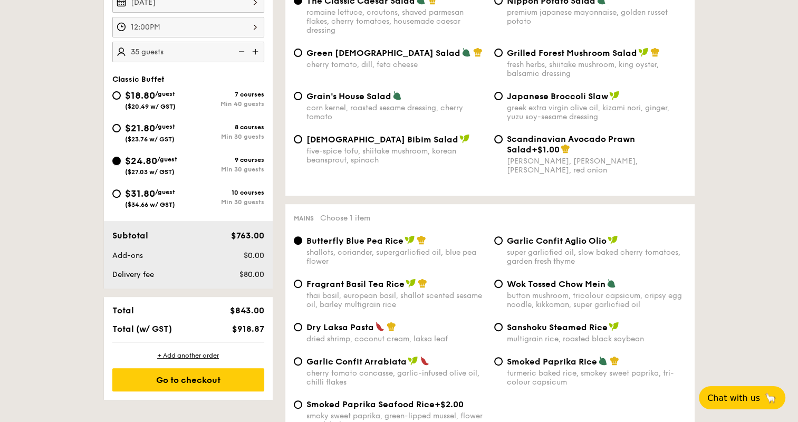
radio input "true"
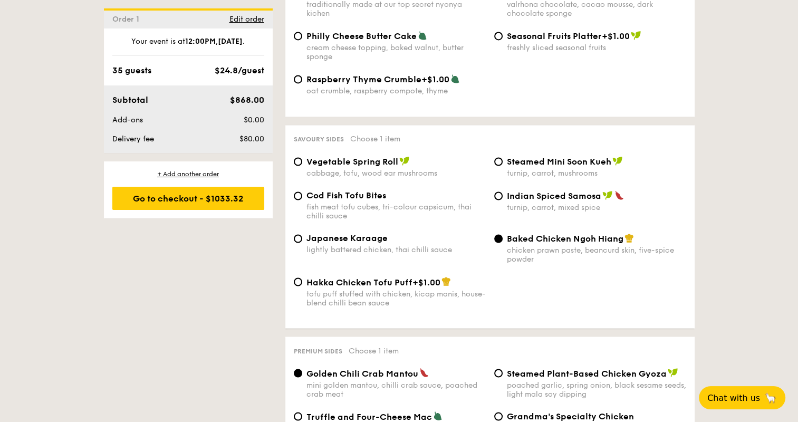
scroll to position [1969, 0]
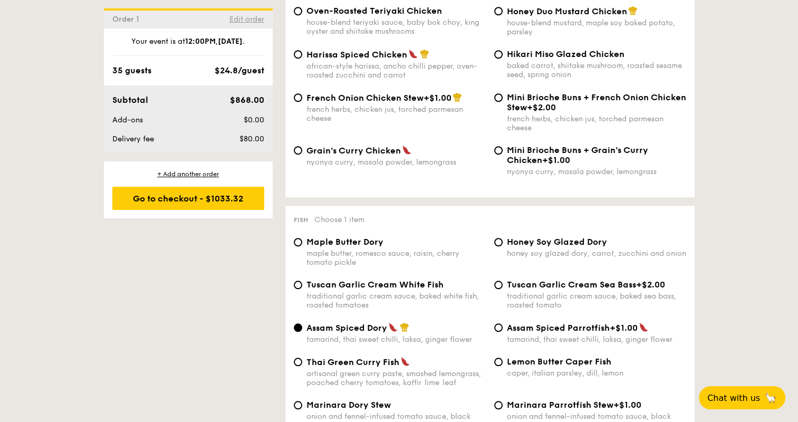
click at [248, 20] on span "Edit order" at bounding box center [247, 19] width 35 height 9
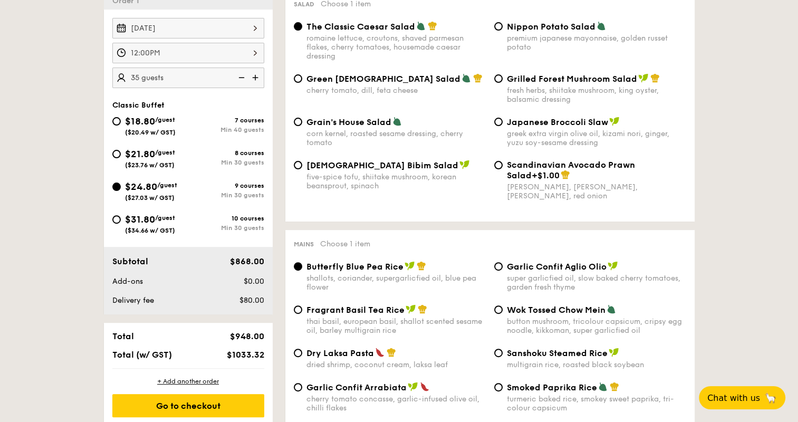
scroll to position [282, 0]
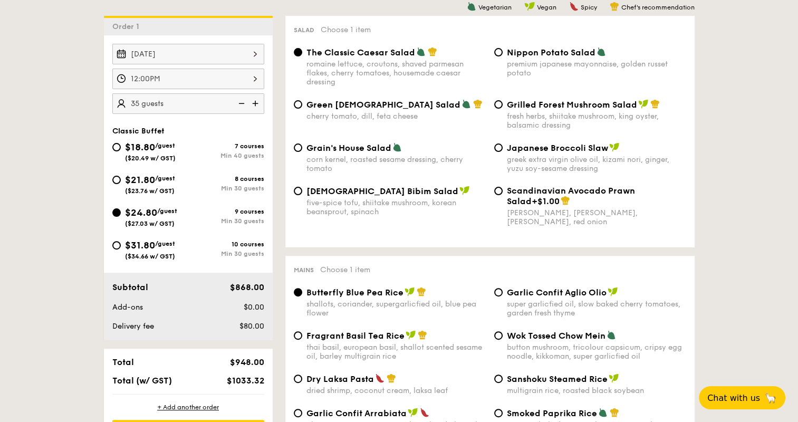
click at [114, 173] on div "$21.80 /guest ($23.76 w/ GST)" at bounding box center [150, 184] width 76 height 22
click at [114, 176] on input "$21.80 /guest ($23.76 w/ GST) 8 courses Min 30 guests" at bounding box center [116, 180] width 8 height 8
radio input "true"
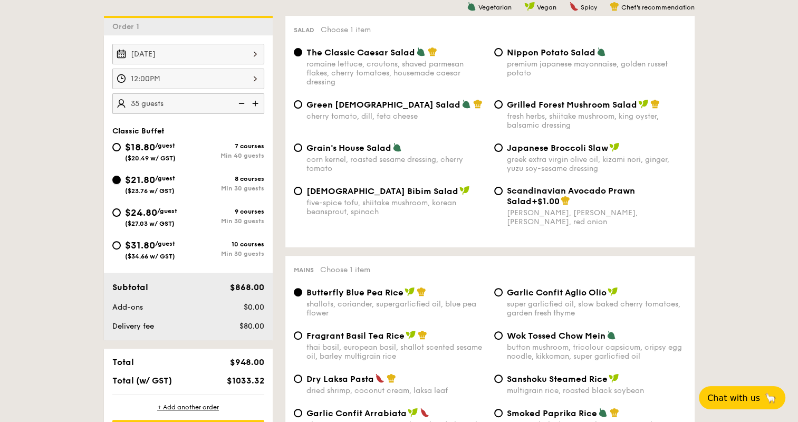
radio input "true"
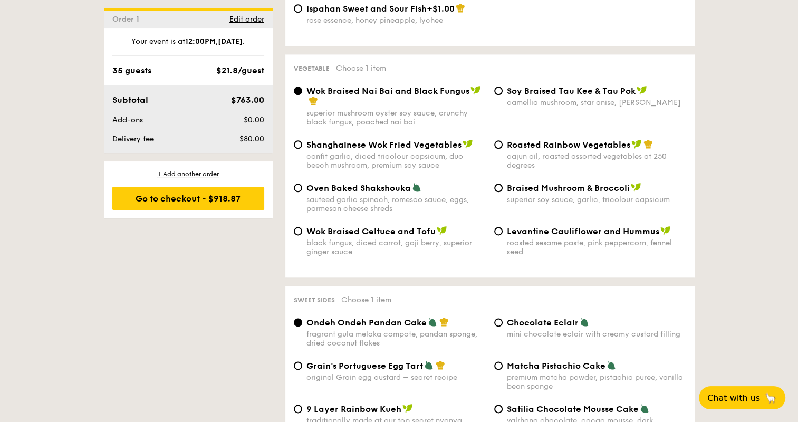
scroll to position [1337, 0]
